Goal: Task Accomplishment & Management: Complete application form

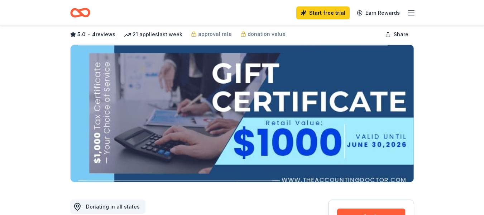
scroll to position [143, 0]
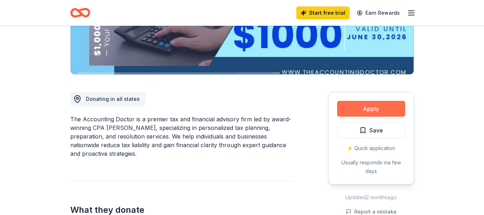
click at [384, 112] on button "Apply" at bounding box center [371, 109] width 68 height 16
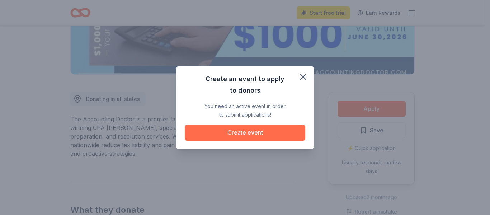
click at [272, 136] on button "Create event" at bounding box center [245, 133] width 120 height 16
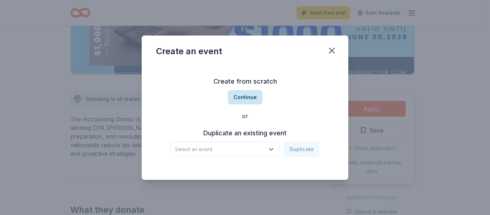
click at [240, 95] on button "Continue" at bounding box center [245, 97] width 35 height 14
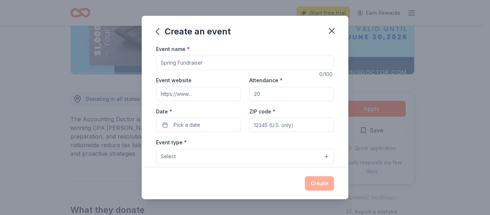
drag, startPoint x: 204, startPoint y: 62, endPoint x: 65, endPoint y: 21, distance: 145.2
click at [65, 21] on div "Create an event Event name * 0 /100 Event website Attendance * Date * Pick a da…" at bounding box center [245, 107] width 490 height 215
type input "College Fiar"
click at [210, 96] on input "Event website" at bounding box center [198, 94] width 85 height 14
type input "[URL][DOMAIN_NAME]"
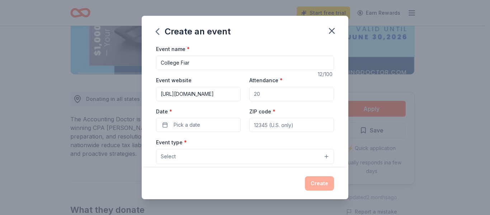
drag, startPoint x: 282, startPoint y: 96, endPoint x: 241, endPoint y: 91, distance: 41.6
click at [241, 91] on div "Event website [URL][DOMAIN_NAME] Attendance * Date * Pick a date ZIP code *" at bounding box center [245, 104] width 178 height 56
type input "150"
click at [220, 122] on button "Pick a date" at bounding box center [198, 125] width 85 height 14
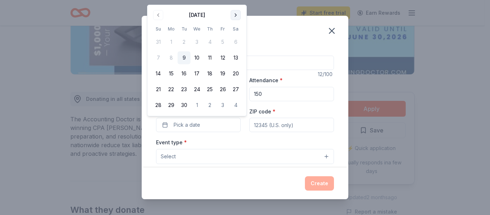
click at [236, 13] on button "Go to next month" at bounding box center [236, 15] width 10 height 10
click at [236, 41] on button "4" at bounding box center [235, 41] width 13 height 13
click at [291, 118] on div "ZIP code *" at bounding box center [291, 119] width 85 height 25
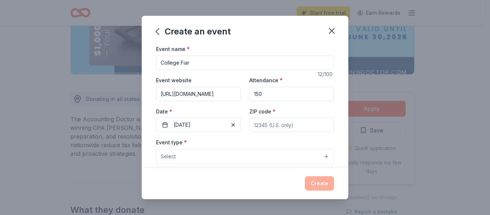
click at [293, 126] on input "ZIP code *" at bounding box center [291, 125] width 85 height 14
type input "64013"
type input "PO Box 1805"
click at [246, 162] on button "Select" at bounding box center [245, 156] width 178 height 15
click at [319, 155] on button "Select" at bounding box center [245, 156] width 178 height 15
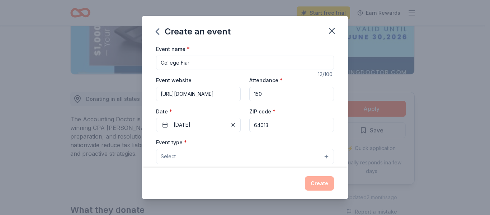
click at [264, 151] on button "Select" at bounding box center [245, 156] width 178 height 15
click at [319, 158] on button "Select" at bounding box center [245, 156] width 178 height 15
drag, startPoint x: 319, startPoint y: 158, endPoint x: 289, endPoint y: 154, distance: 31.0
click at [318, 154] on button "Select" at bounding box center [245, 156] width 178 height 15
click at [191, 62] on div "Event name * College Fiar 12 /100 Event website [URL][DOMAIN_NAME] Attendance *…" at bounding box center [245, 209] width 178 height 331
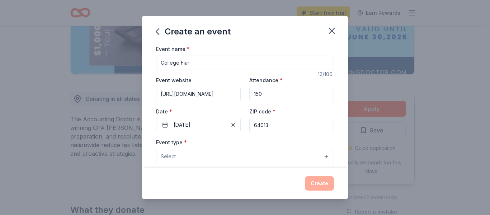
click at [182, 62] on input "College Fiar" at bounding box center [245, 63] width 178 height 14
drag, startPoint x: 344, startPoint y: 197, endPoint x: 353, endPoint y: 197, distance: 8.3
click at [345, 197] on div "Create" at bounding box center [245, 183] width 206 height 32
click at [428, 194] on div "Create an event Event name * College F Fair 14 /100 Event website [URL][DOMAIN_…" at bounding box center [245, 107] width 490 height 215
click at [318, 154] on button "Select" at bounding box center [245, 156] width 178 height 15
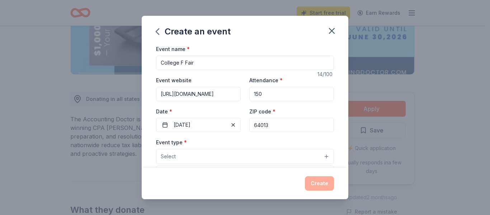
click at [318, 154] on button "Select" at bounding box center [245, 156] width 178 height 15
click at [184, 63] on input "College F Fair" at bounding box center [245, 63] width 178 height 14
drag, startPoint x: 174, startPoint y: 141, endPoint x: 175, endPoint y: 153, distance: 12.3
click at [174, 141] on label "Event type *" at bounding box center [171, 142] width 31 height 7
click at [176, 154] on button "Select" at bounding box center [245, 156] width 178 height 15
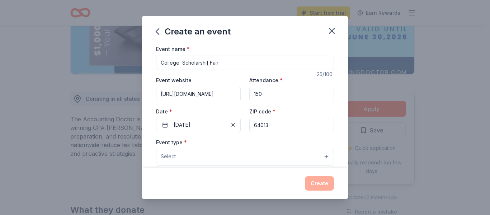
click at [194, 125] on div "Event name * College Scholarshi[ Fair 25 /100 Event website [URL][DOMAIN_NAME] …" at bounding box center [245, 209] width 178 height 331
click at [273, 125] on input "64013" at bounding box center [291, 125] width 85 height 14
click at [267, 91] on input "150" at bounding box center [291, 94] width 85 height 14
click at [161, 65] on input "College Scholarshi[ Fair" at bounding box center [245, 63] width 178 height 14
type input "Scholar Smarts College Scholarshi[ Fair"
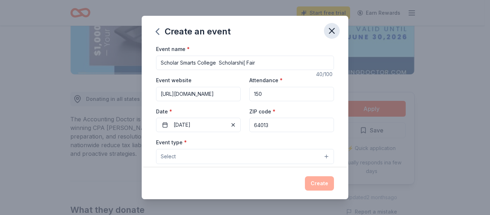
click at [330, 29] on icon "button" at bounding box center [331, 30] width 5 height 5
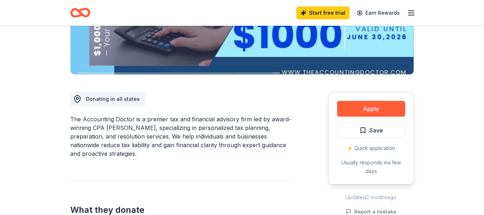
scroll to position [215, 0]
